Goal: Find specific page/section: Find specific page/section

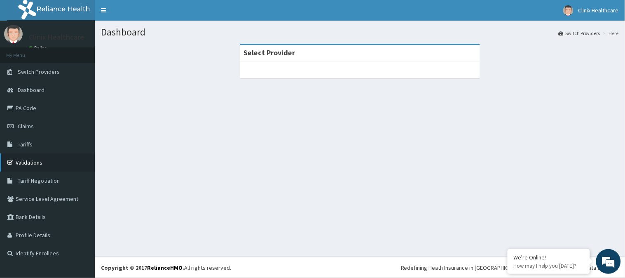
click at [32, 163] on link "Validations" at bounding box center [47, 162] width 95 height 18
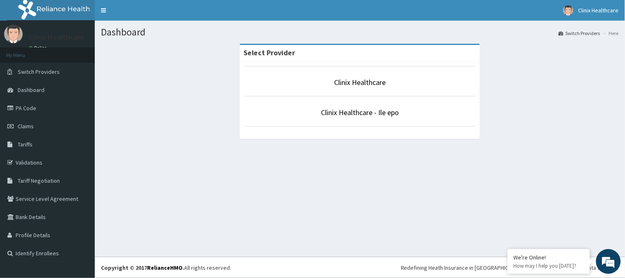
click at [322, 84] on p "Clinix Healthcare" at bounding box center [360, 82] width 232 height 11
click at [30, 163] on link "Validations" at bounding box center [47, 162] width 95 height 18
